Goal: Entertainment & Leisure: Consume media (video, audio)

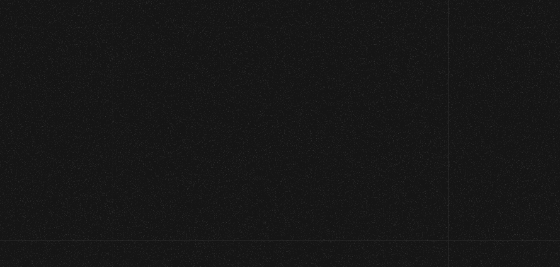
scroll to position [105, 0]
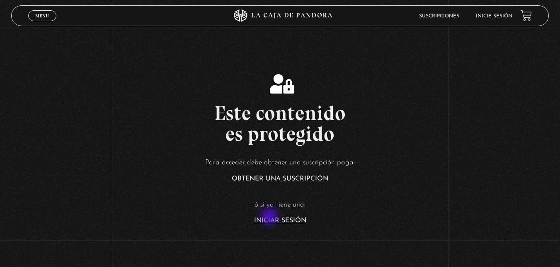
click at [270, 217] on link "Iniciar Sesión" at bounding box center [280, 220] width 52 height 7
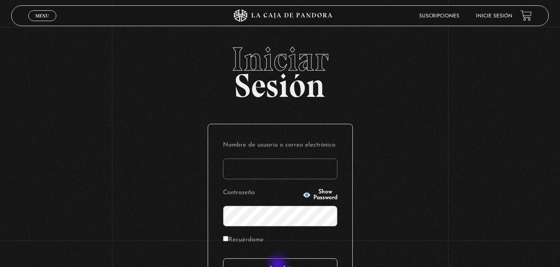
type input "[EMAIL_ADDRESS][DOMAIN_NAME]"
click at [278, 266] on input "Acceder" at bounding box center [280, 268] width 114 height 21
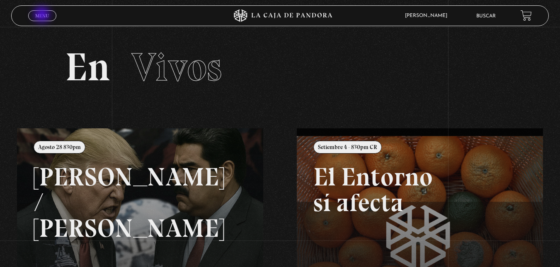
click at [43, 15] on span "Menu" at bounding box center [42, 15] width 14 height 5
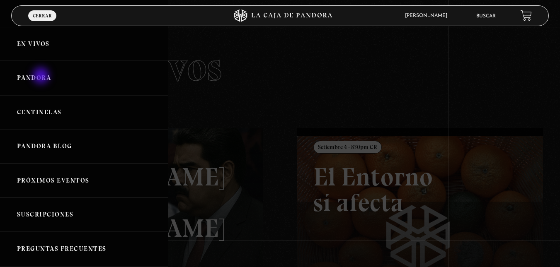
click at [43, 77] on link "Pandora" at bounding box center [84, 78] width 168 height 34
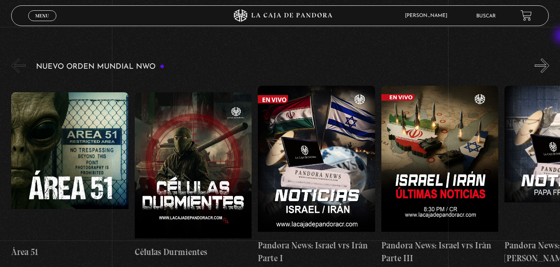
scroll to position [123, 0]
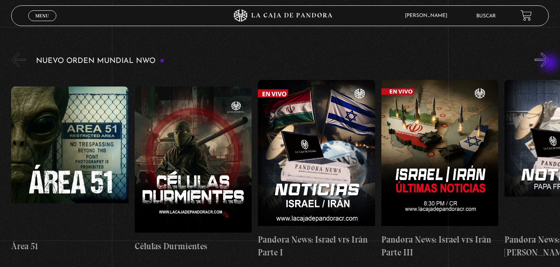
click at [549, 64] on button "»" at bounding box center [541, 60] width 14 height 14
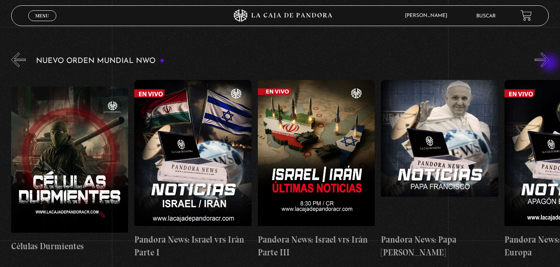
click at [549, 64] on button "»" at bounding box center [541, 60] width 14 height 14
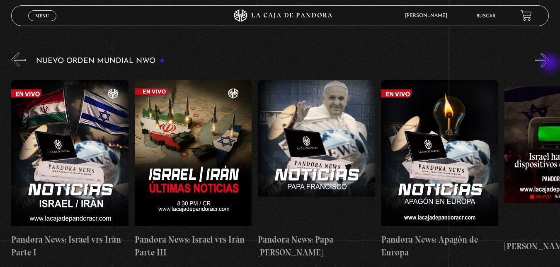
click at [549, 64] on button "»" at bounding box center [541, 60] width 14 height 14
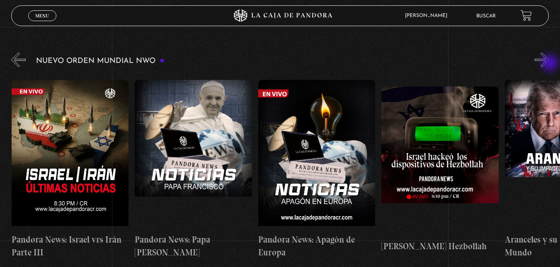
scroll to position [0, 370]
click at [549, 64] on button "»" at bounding box center [541, 60] width 14 height 14
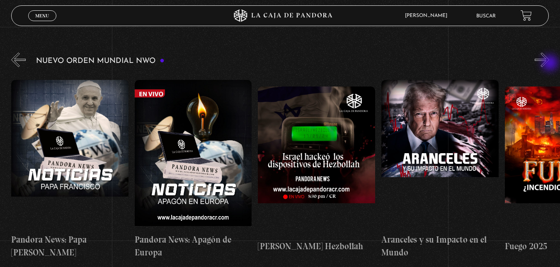
scroll to position [0, 493]
click at [549, 64] on button "»" at bounding box center [541, 60] width 14 height 14
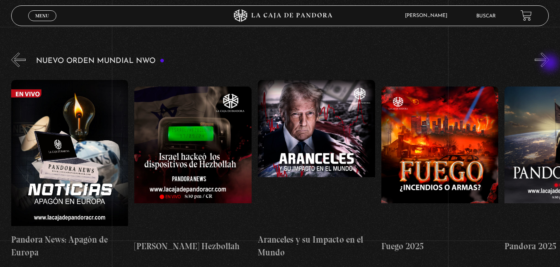
scroll to position [0, 616]
click at [549, 64] on button "»" at bounding box center [541, 60] width 14 height 14
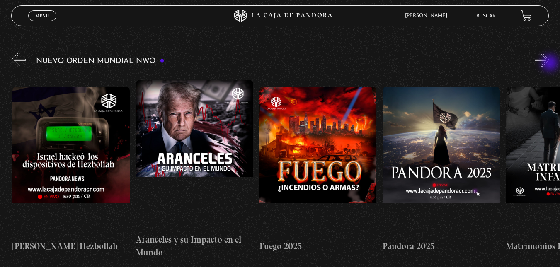
scroll to position [0, 739]
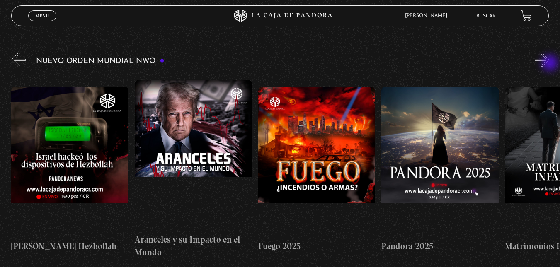
click at [549, 64] on button "»" at bounding box center [541, 60] width 14 height 14
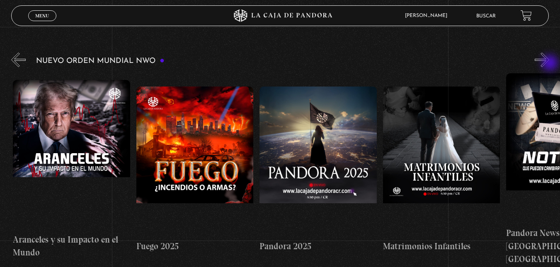
scroll to position [0, 863]
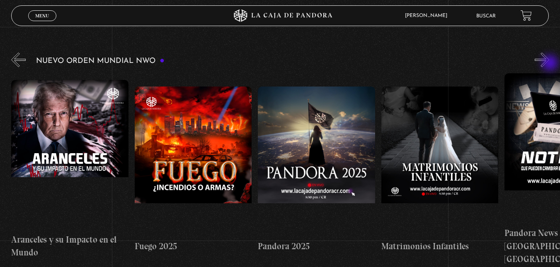
click at [549, 64] on button "»" at bounding box center [541, 60] width 14 height 14
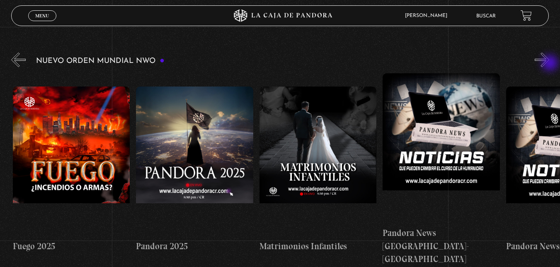
scroll to position [0, 986]
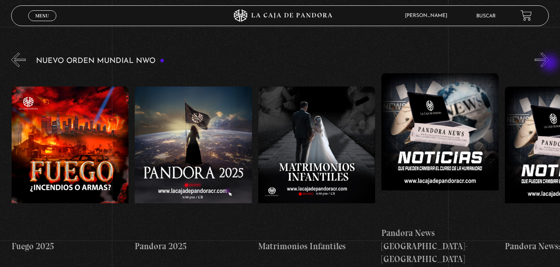
click at [549, 64] on button "»" at bounding box center [541, 60] width 14 height 14
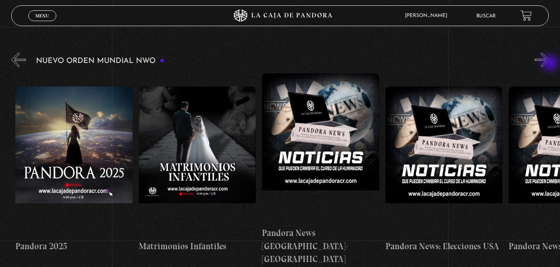
scroll to position [0, 1109]
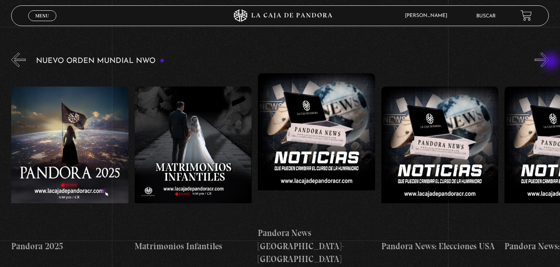
click at [549, 62] on button "»" at bounding box center [541, 60] width 14 height 14
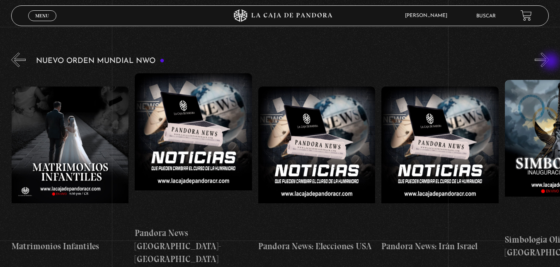
scroll to position [0, 1232]
click at [549, 62] on button "»" at bounding box center [541, 60] width 14 height 14
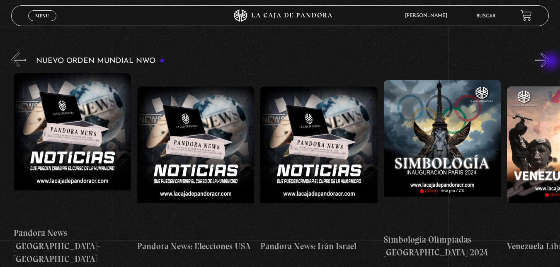
scroll to position [0, 1355]
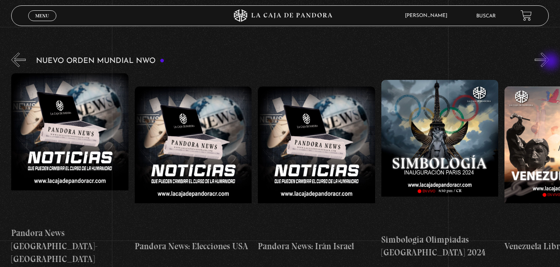
click at [549, 62] on button "»" at bounding box center [541, 60] width 14 height 14
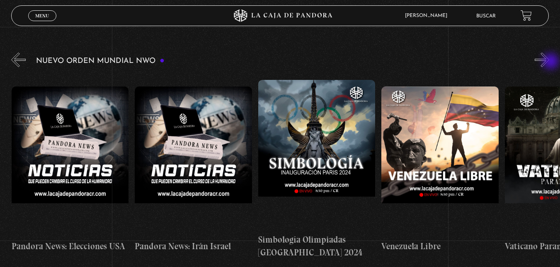
scroll to position [0, 1479]
click at [549, 62] on button "»" at bounding box center [541, 60] width 14 height 14
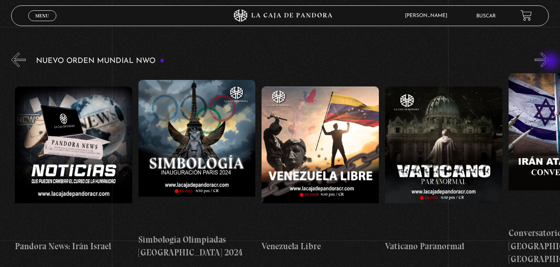
scroll to position [0, 1602]
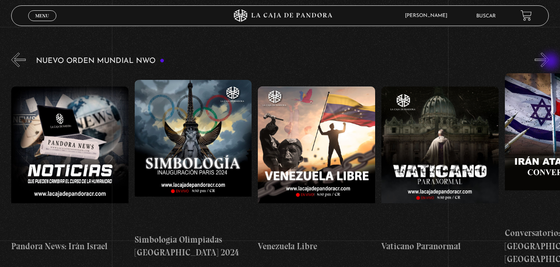
click at [549, 62] on button "»" at bounding box center [541, 60] width 14 height 14
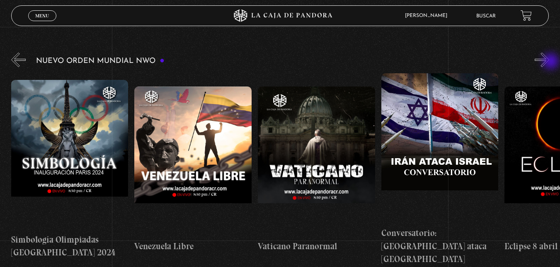
click at [549, 62] on button "»" at bounding box center [541, 60] width 14 height 14
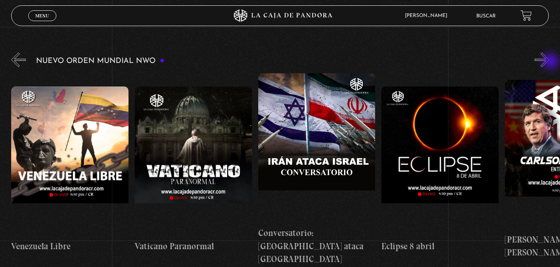
click at [549, 62] on button "»" at bounding box center [541, 60] width 14 height 14
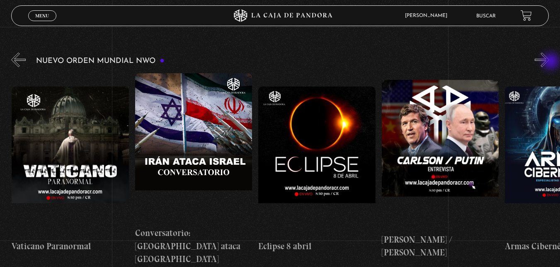
scroll to position [0, 1972]
click at [549, 62] on button "»" at bounding box center [541, 60] width 14 height 14
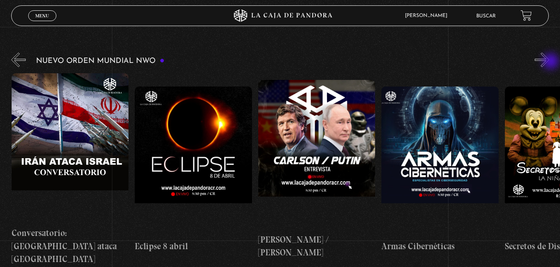
scroll to position [0, 2095]
click at [549, 62] on button "»" at bounding box center [541, 60] width 14 height 14
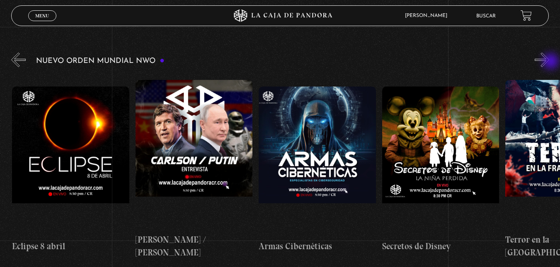
scroll to position [0, 2218]
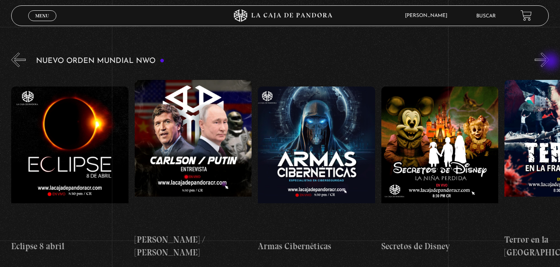
click at [549, 62] on button "»" at bounding box center [541, 60] width 14 height 14
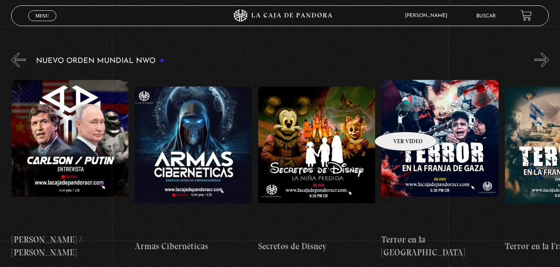
scroll to position [0, 2342]
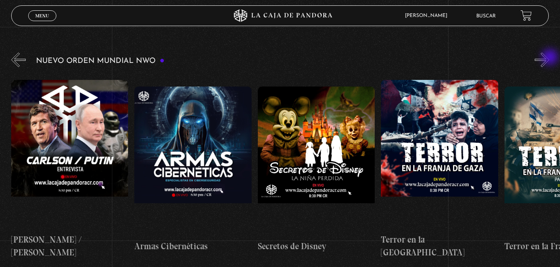
click at [549, 58] on button "»" at bounding box center [541, 60] width 14 height 14
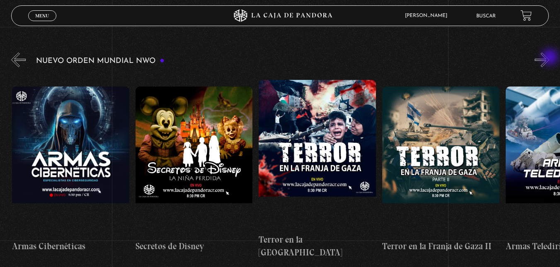
scroll to position [0, 2465]
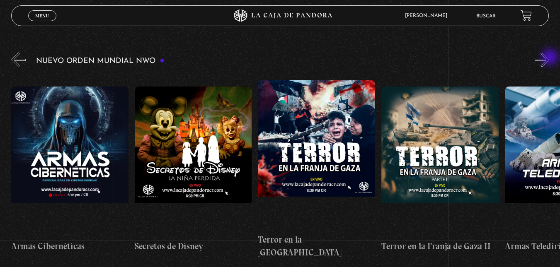
click at [549, 58] on button "»" at bounding box center [541, 60] width 14 height 14
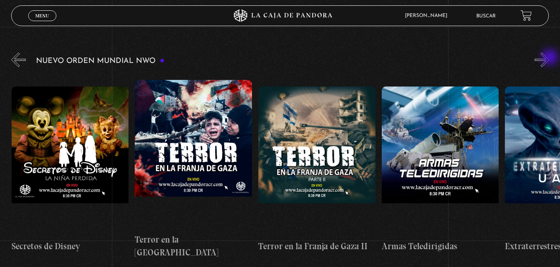
scroll to position [0, 2588]
click at [549, 59] on button "»" at bounding box center [541, 60] width 14 height 14
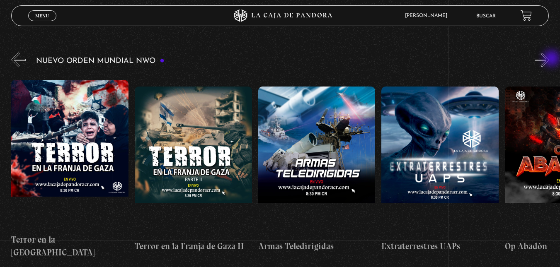
scroll to position [0, 2711]
click at [549, 59] on button "»" at bounding box center [541, 60] width 14 height 14
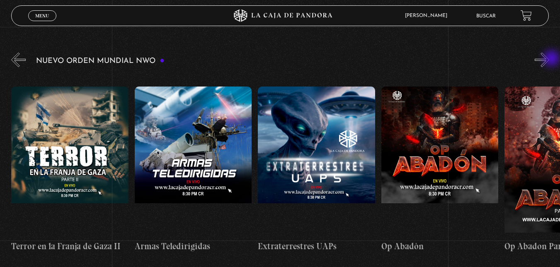
scroll to position [0, 2834]
click at [549, 59] on button "»" at bounding box center [541, 60] width 14 height 14
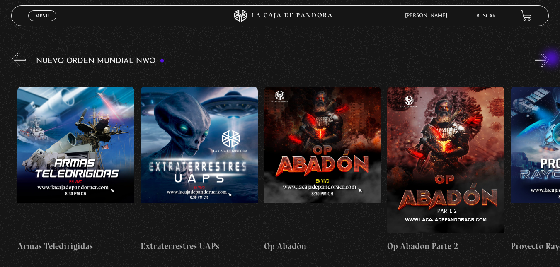
scroll to position [0, 2957]
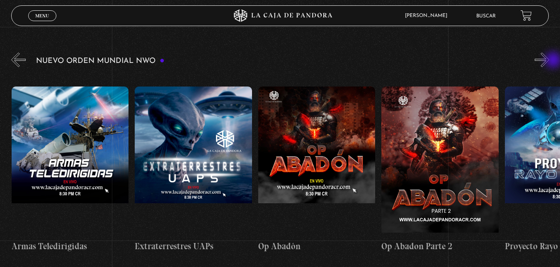
click at [555, 61] on div "Nuevo Orden Mundial NWO 2023" at bounding box center [285, 158] width 548 height 215
click at [545, 60] on button "»" at bounding box center [541, 60] width 14 height 14
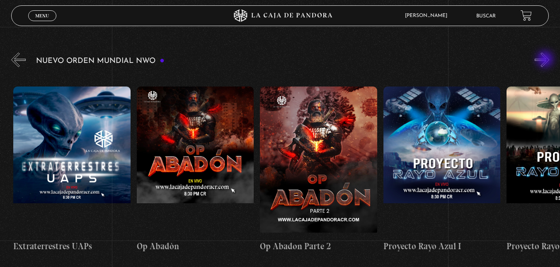
scroll to position [0, 3081]
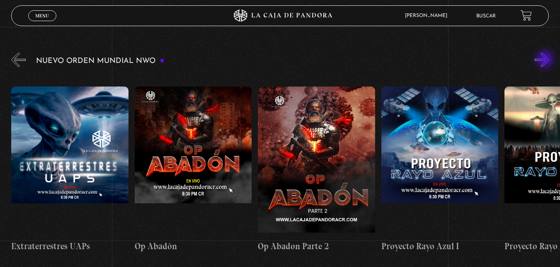
click at [545, 60] on button "»" at bounding box center [541, 60] width 14 height 14
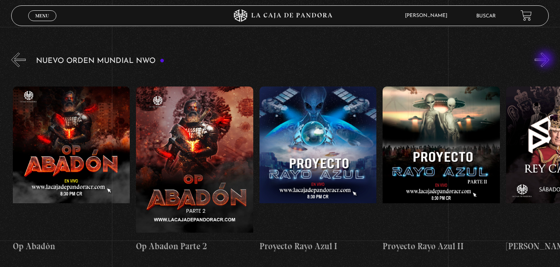
scroll to position [0, 3204]
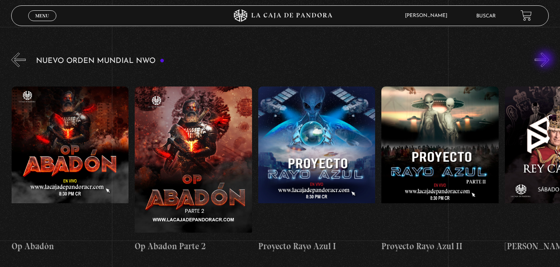
click at [545, 60] on button "»" at bounding box center [541, 60] width 14 height 14
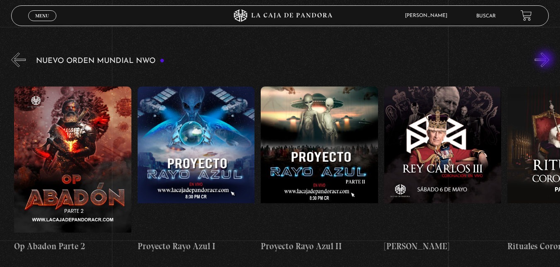
scroll to position [0, 3327]
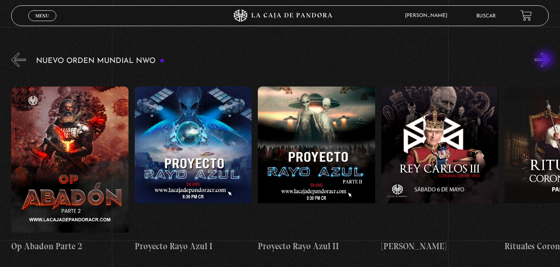
click at [545, 60] on button "»" at bounding box center [541, 60] width 14 height 14
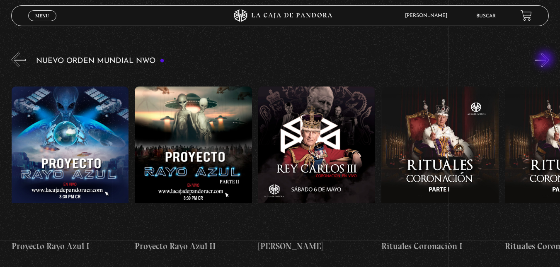
scroll to position [0, 3451]
click at [545, 60] on button "»" at bounding box center [541, 60] width 14 height 14
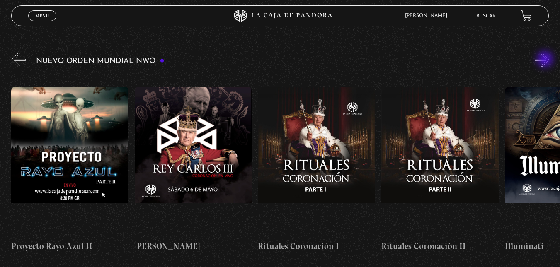
click at [545, 60] on button "»" at bounding box center [541, 60] width 14 height 14
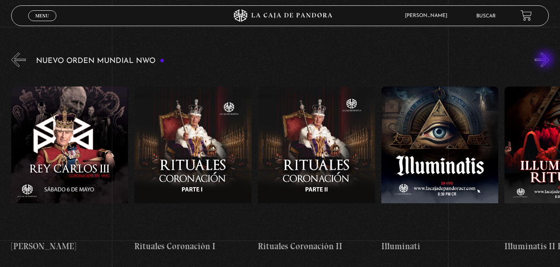
scroll to position [0, 3697]
click at [545, 60] on button "»" at bounding box center [541, 60] width 14 height 14
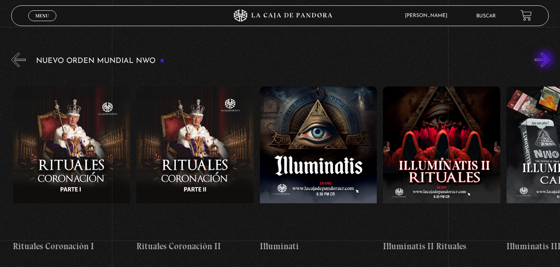
scroll to position [0, 3820]
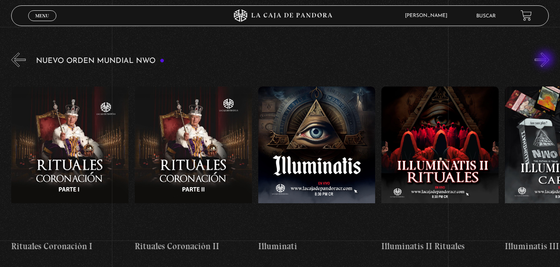
click at [545, 60] on button "»" at bounding box center [541, 60] width 14 height 14
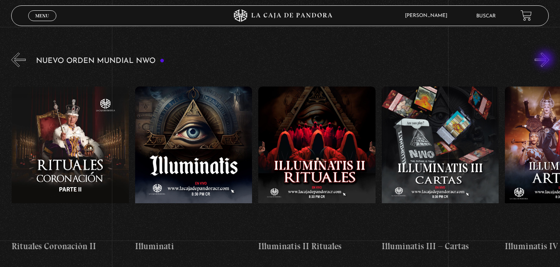
scroll to position [0, 3943]
click at [545, 60] on button "»" at bounding box center [541, 60] width 14 height 14
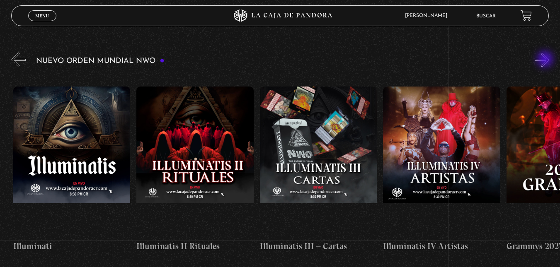
scroll to position [0, 4066]
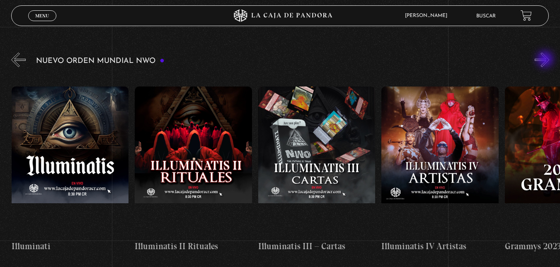
click at [545, 60] on button "»" at bounding box center [541, 60] width 14 height 14
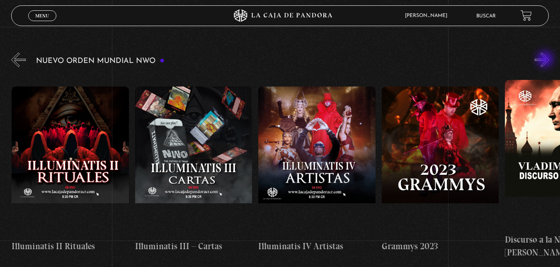
scroll to position [0, 4190]
click at [545, 60] on button "»" at bounding box center [541, 60] width 14 height 14
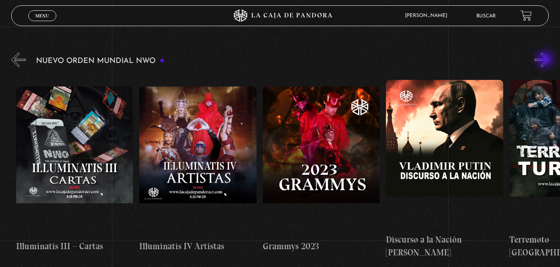
scroll to position [0, 4313]
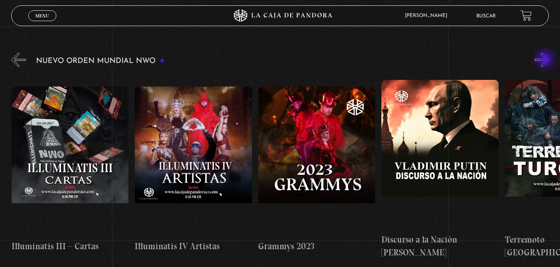
click at [545, 60] on button "»" at bounding box center [541, 60] width 14 height 14
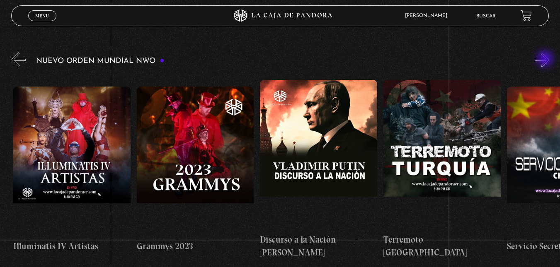
scroll to position [0, 4436]
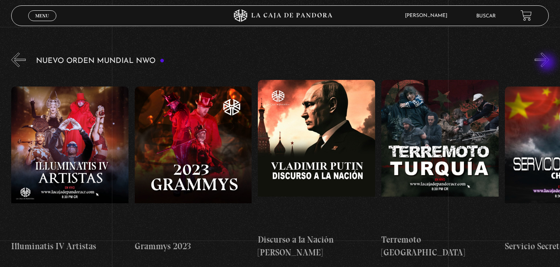
click at [547, 63] on button "»" at bounding box center [541, 60] width 14 height 14
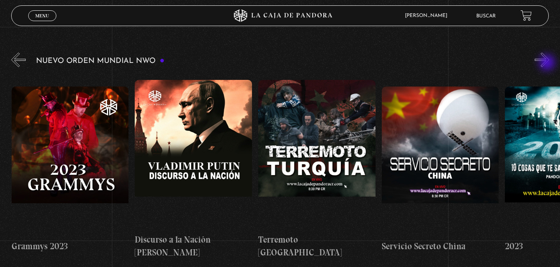
scroll to position [0, 4560]
click at [547, 64] on button "»" at bounding box center [541, 60] width 14 height 14
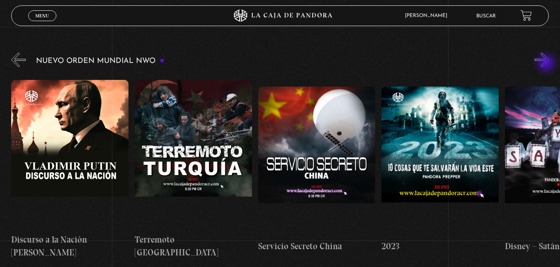
scroll to position [0, 4683]
click at [547, 64] on button "»" at bounding box center [541, 60] width 14 height 14
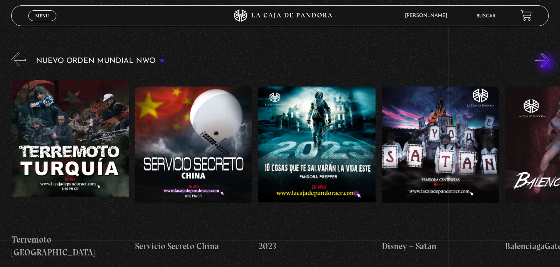
scroll to position [0, 4806]
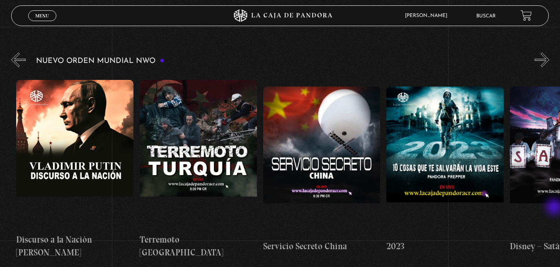
drag, startPoint x: 415, startPoint y: 243, endPoint x: 565, endPoint y: 210, distance: 153.5
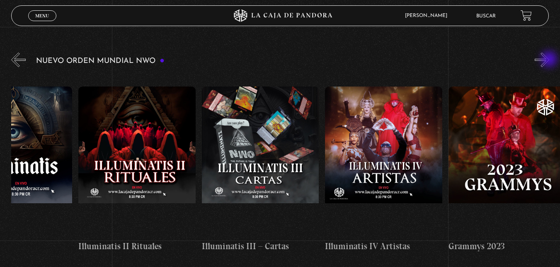
click at [549, 60] on button "»" at bounding box center [541, 60] width 14 height 14
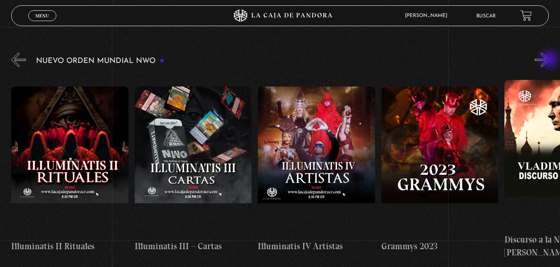
click at [549, 60] on button "»" at bounding box center [541, 60] width 14 height 14
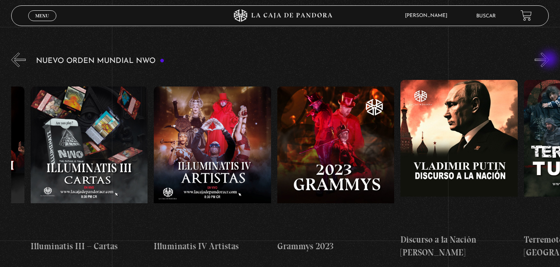
click at [549, 60] on button "»" at bounding box center [541, 60] width 14 height 14
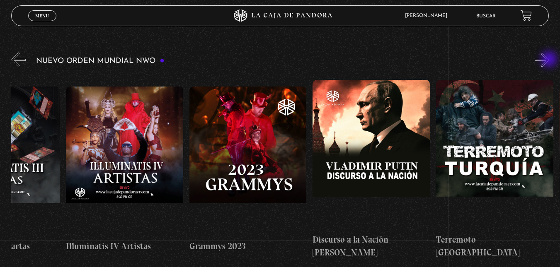
click at [549, 60] on button "»" at bounding box center [541, 60] width 14 height 14
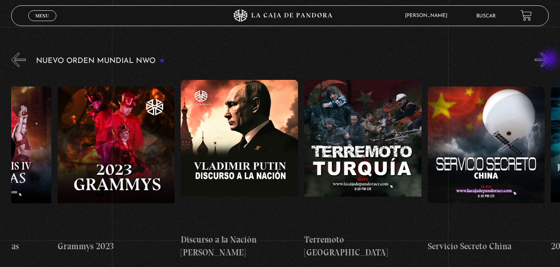
click at [549, 60] on button "»" at bounding box center [541, 60] width 14 height 14
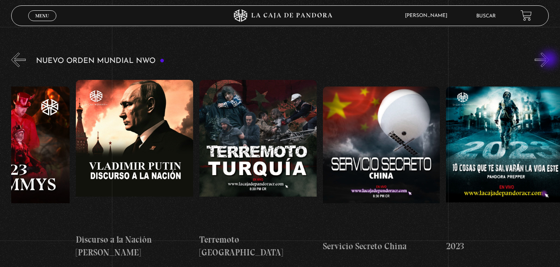
click at [549, 60] on button "»" at bounding box center [541, 60] width 14 height 14
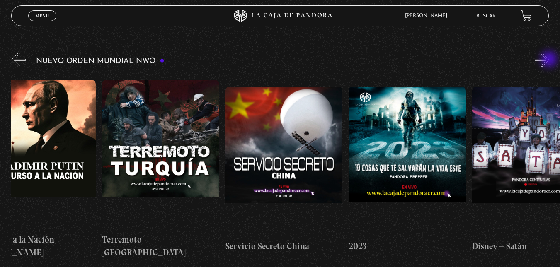
click at [549, 60] on button "»" at bounding box center [541, 60] width 14 height 14
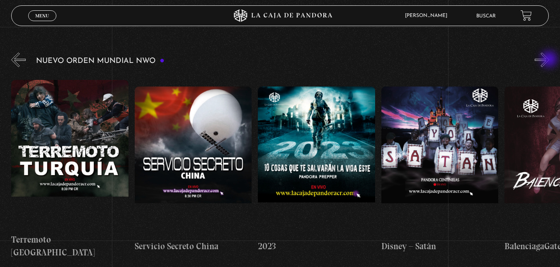
click at [549, 60] on button "»" at bounding box center [541, 60] width 14 height 14
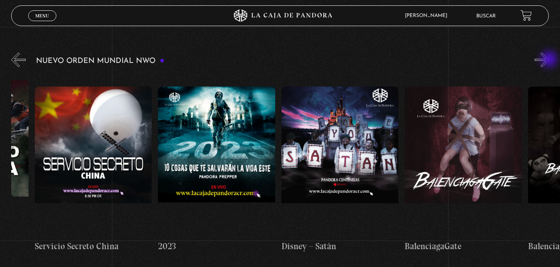
scroll to position [0, 4929]
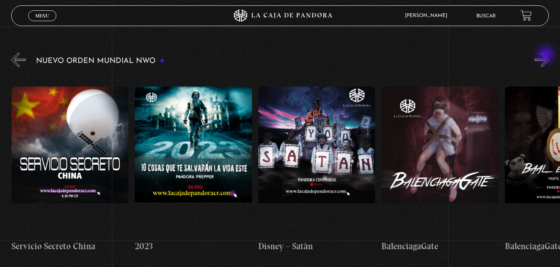
click at [547, 56] on button "»" at bounding box center [541, 60] width 14 height 14
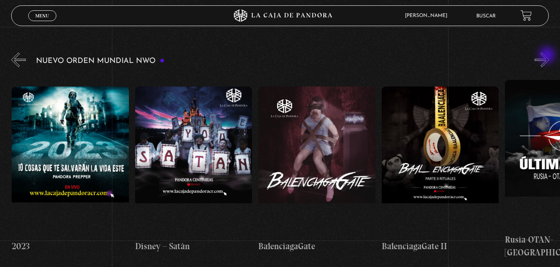
scroll to position [0, 5053]
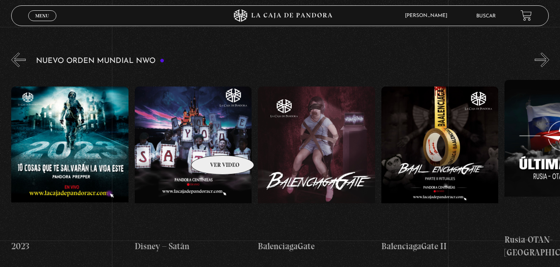
click at [212, 143] on figure at bounding box center [193, 161] width 117 height 149
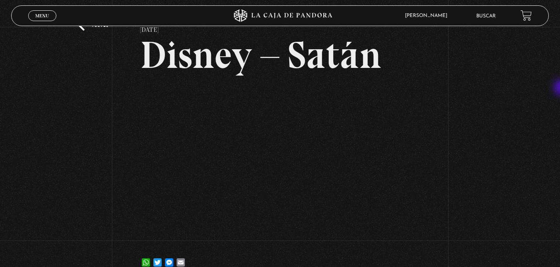
scroll to position [36, 0]
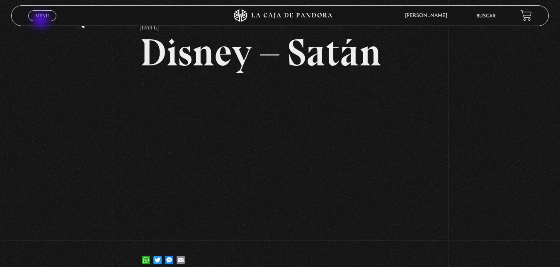
click at [42, 21] on link "Menu Cerrar" at bounding box center [42, 15] width 28 height 11
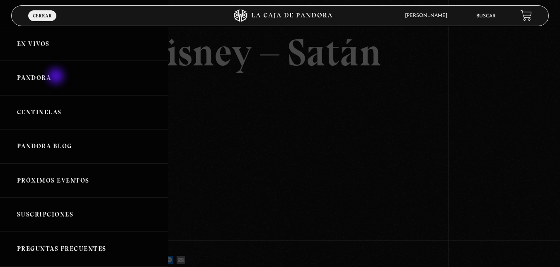
click at [57, 77] on link "Pandora" at bounding box center [84, 78] width 168 height 34
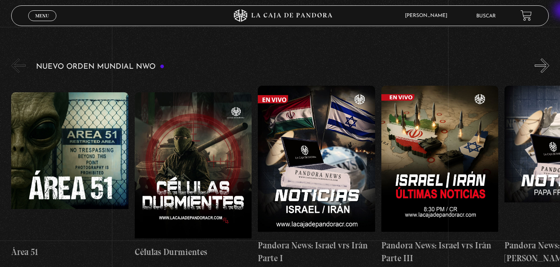
scroll to position [135, 0]
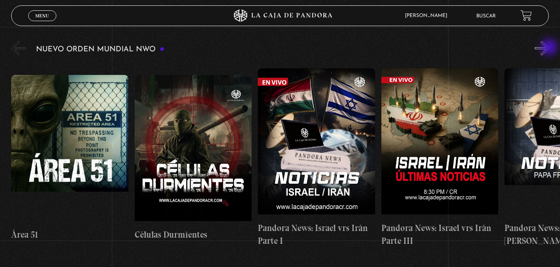
click at [549, 48] on button "»" at bounding box center [541, 48] width 14 height 14
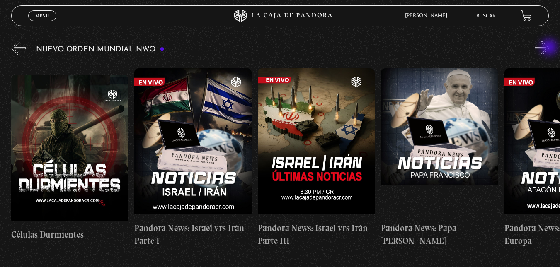
click at [549, 48] on button "»" at bounding box center [541, 48] width 14 height 14
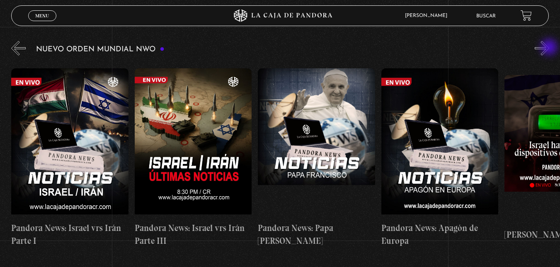
click at [549, 48] on button "»" at bounding box center [541, 48] width 14 height 14
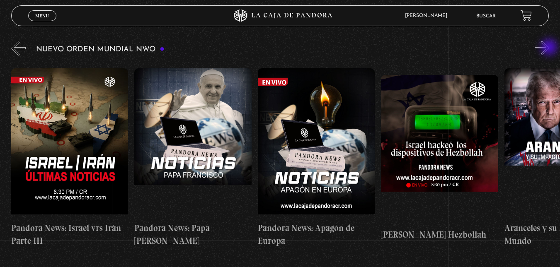
click at [549, 48] on button "»" at bounding box center [541, 48] width 14 height 14
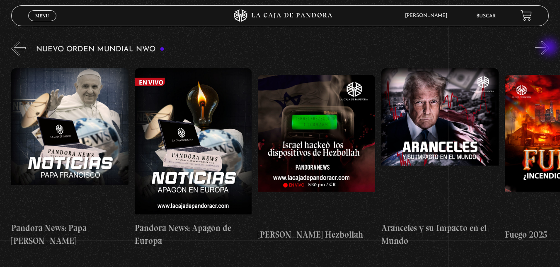
click at [549, 48] on button "»" at bounding box center [541, 48] width 14 height 14
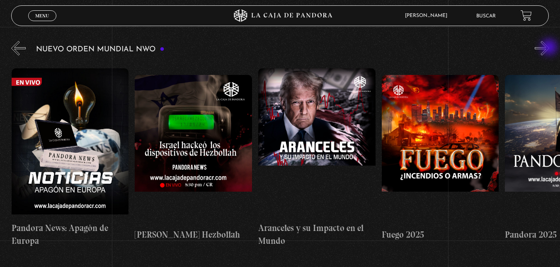
scroll to position [0, 616]
click at [549, 48] on button "»" at bounding box center [541, 48] width 14 height 14
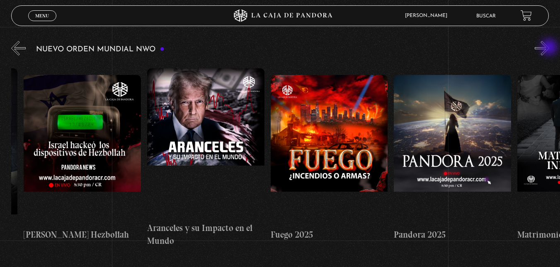
scroll to position [0, 739]
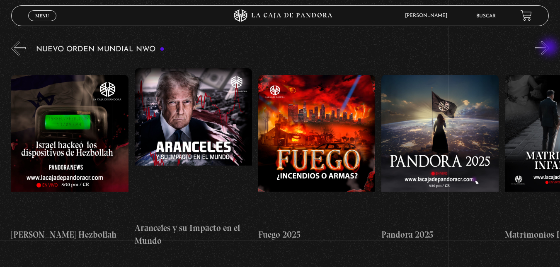
click at [549, 48] on button "»" at bounding box center [541, 48] width 14 height 14
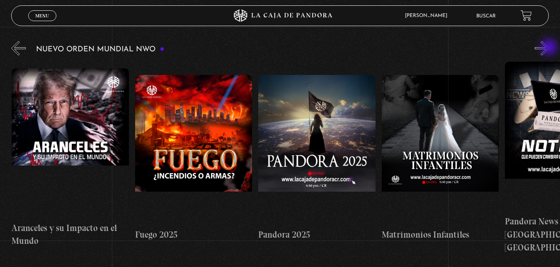
scroll to position [0, 863]
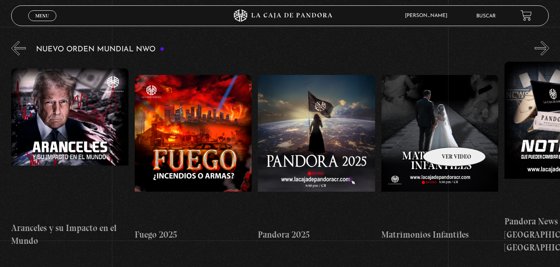
click at [443, 135] on figure at bounding box center [439, 149] width 117 height 149
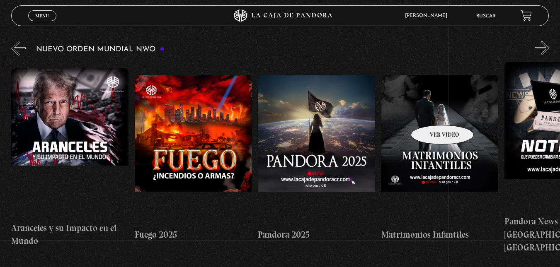
click at [431, 113] on figure at bounding box center [439, 149] width 117 height 149
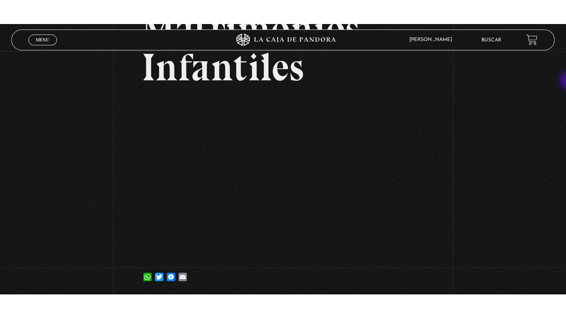
scroll to position [86, 0]
